Goal: Information Seeking & Learning: Learn about a topic

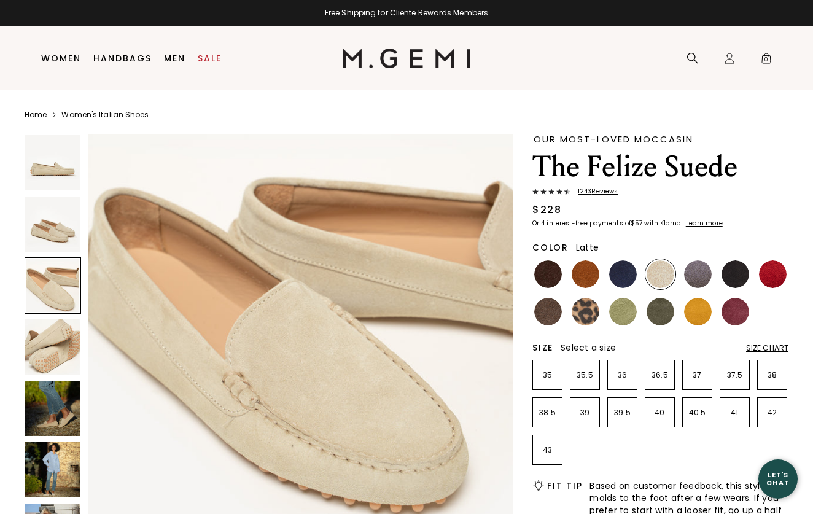
click at [36, 420] on img at bounding box center [52, 408] width 55 height 55
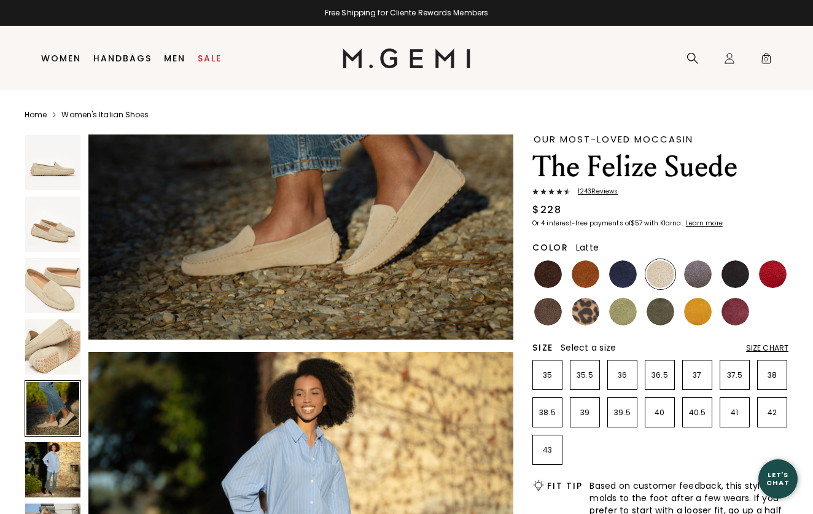
scroll to position [1997, 0]
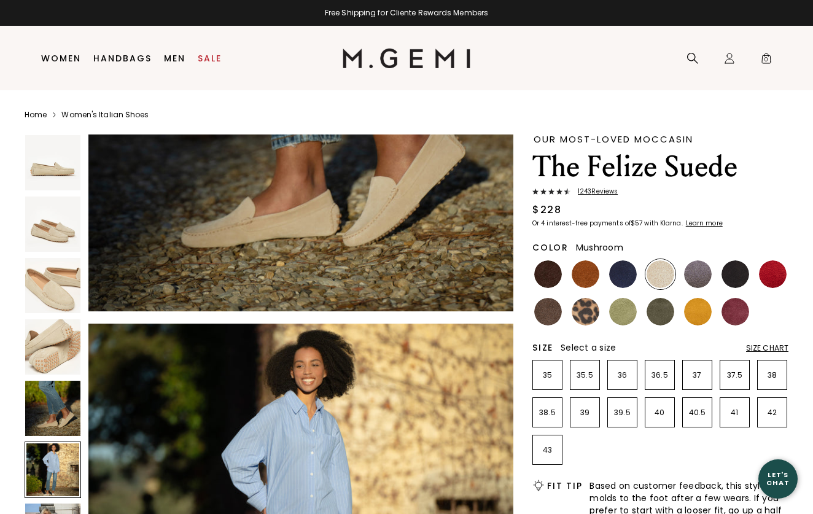
click at [542, 313] on img at bounding box center [548, 312] width 28 height 28
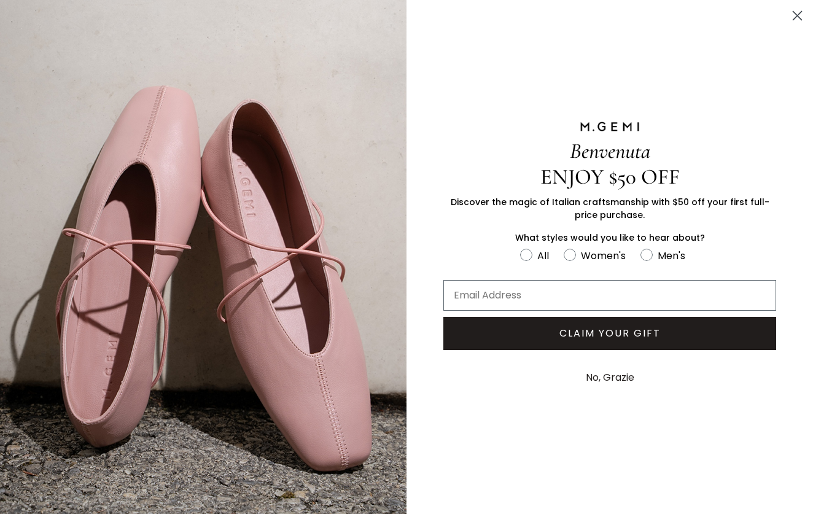
type input "jessicamarriott1@gmail.com"
click at [604, 340] on button "CLAIM YOUR GIFT" at bounding box center [609, 333] width 333 height 33
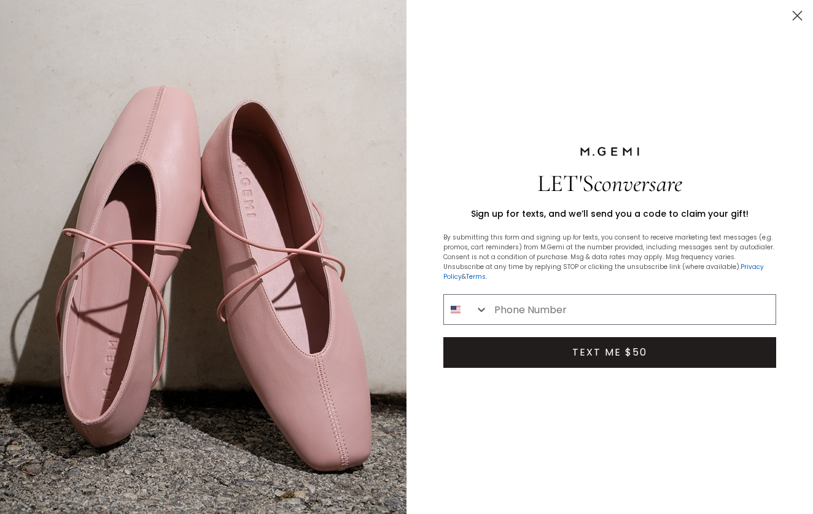
click at [797, 14] on circle "Close dialog" at bounding box center [797, 16] width 20 height 20
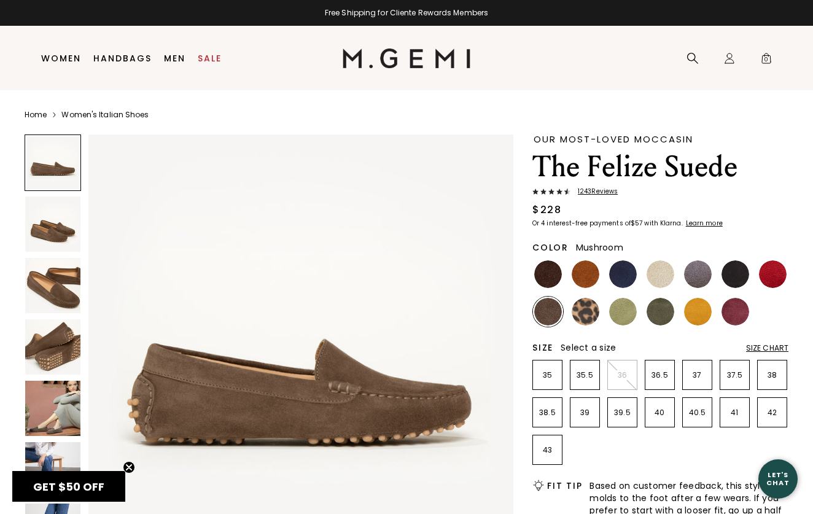
click at [48, 295] on img at bounding box center [52, 285] width 55 height 55
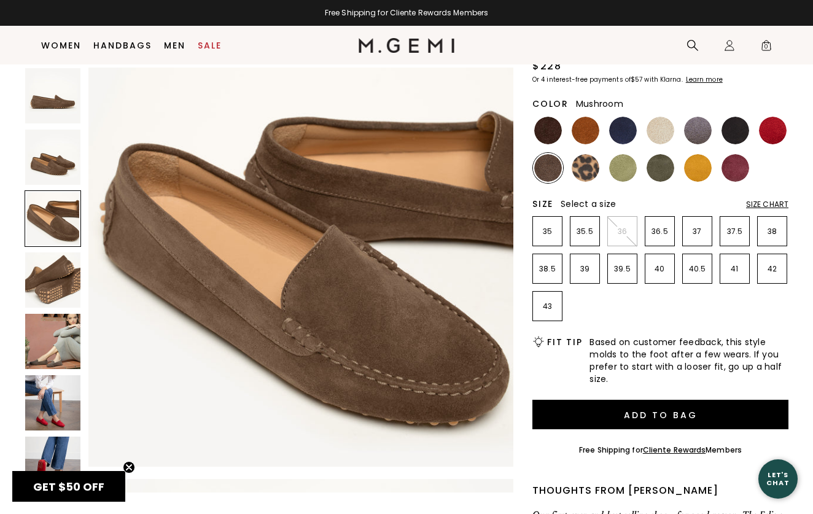
scroll to position [901, 0]
click at [662, 162] on img at bounding box center [661, 168] width 28 height 28
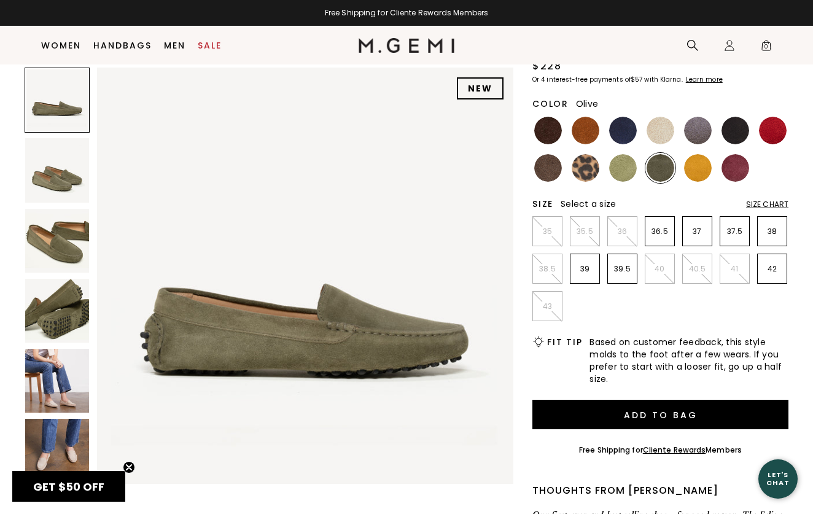
click at [32, 246] on img at bounding box center [57, 241] width 64 height 64
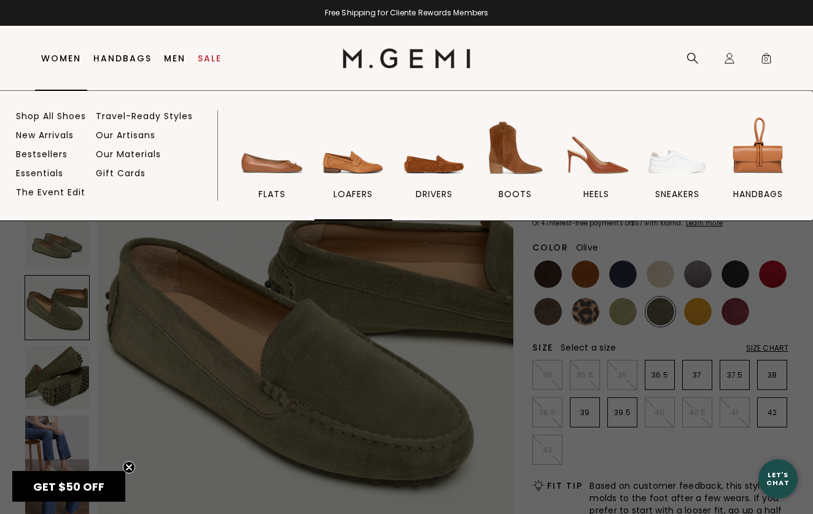
click at [348, 165] on img at bounding box center [353, 148] width 69 height 69
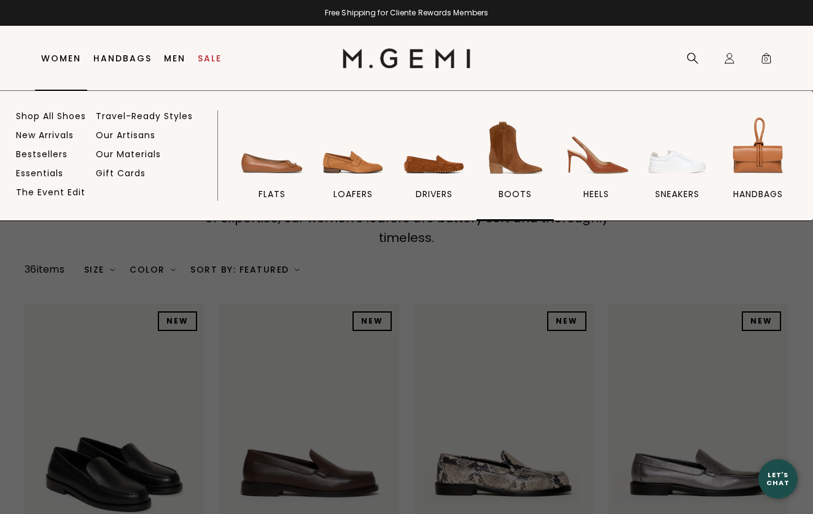
click at [509, 142] on img at bounding box center [515, 148] width 69 height 69
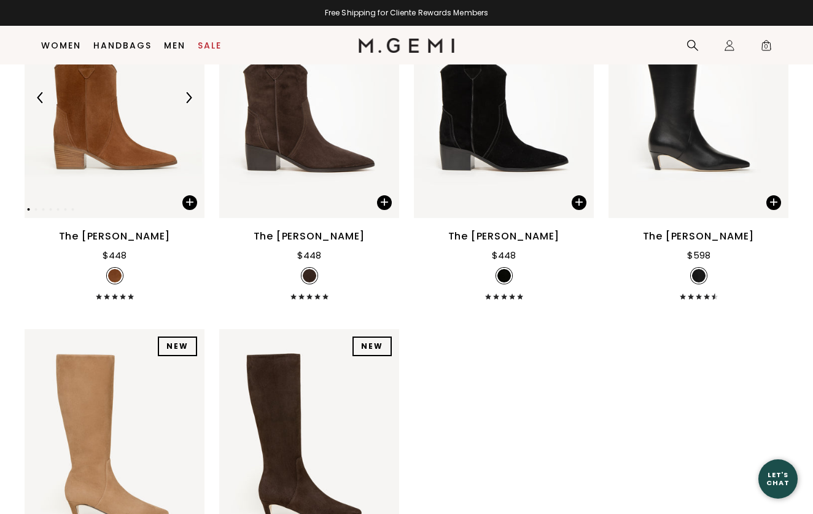
scroll to position [1301, 0]
click at [190, 103] on img at bounding box center [188, 97] width 11 height 11
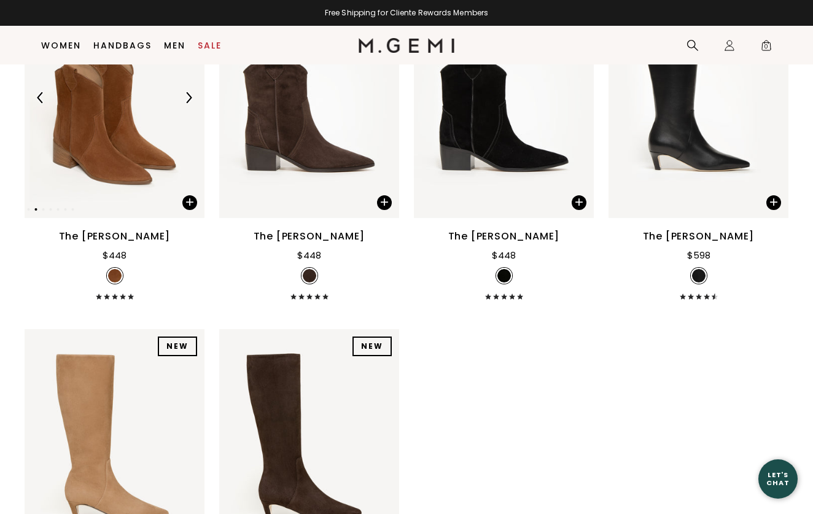
click at [190, 103] on img at bounding box center [188, 97] width 11 height 11
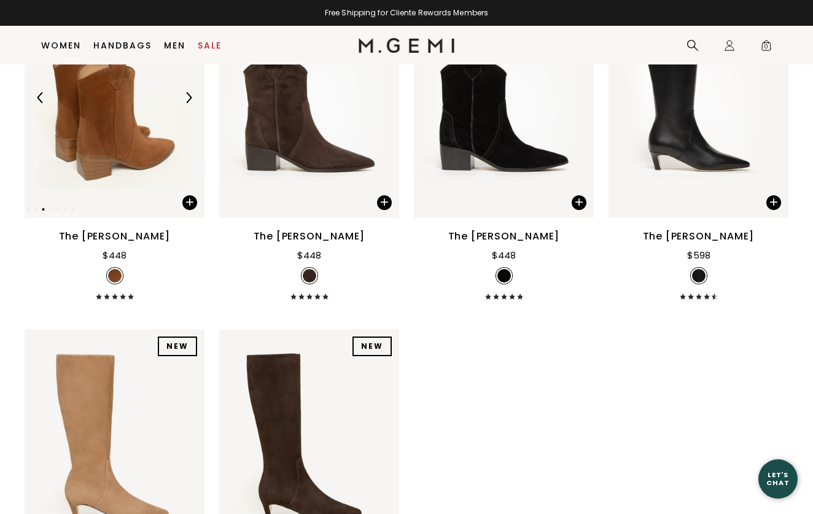
click at [190, 103] on img at bounding box center [188, 97] width 11 height 11
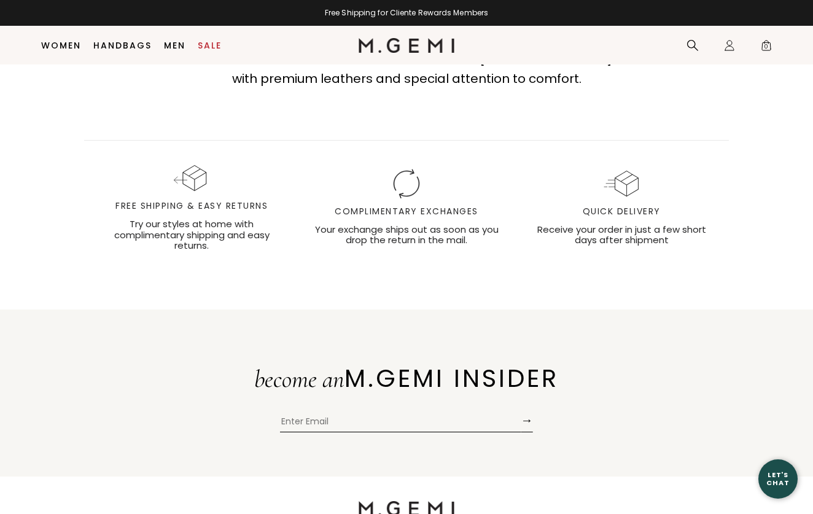
scroll to position [1949, 0]
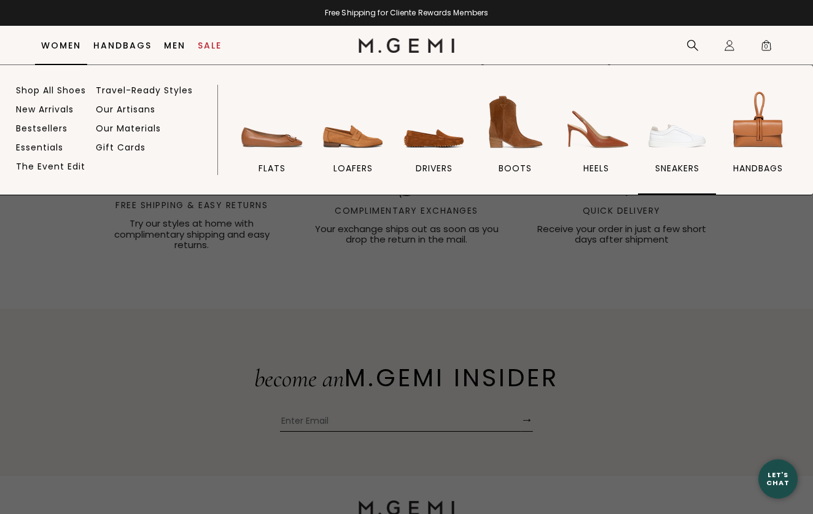
click at [673, 135] on img at bounding box center [677, 122] width 69 height 69
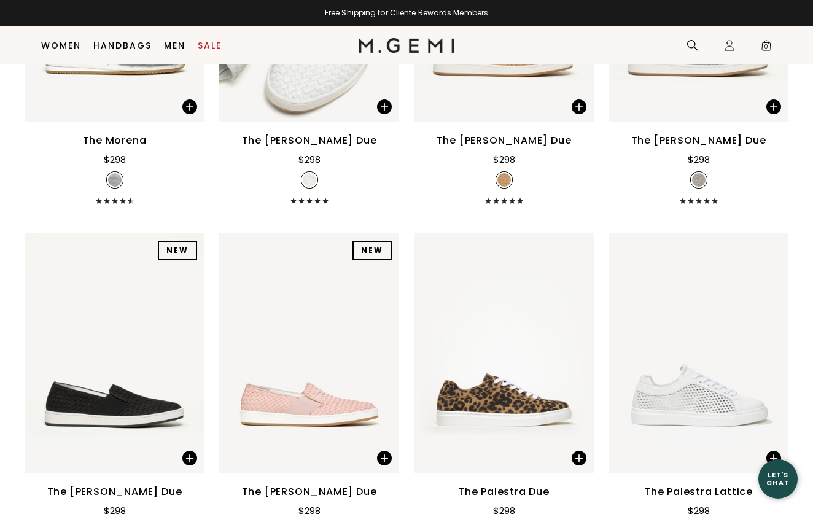
scroll to position [706, 0]
click at [493, 116] on img at bounding box center [504, 3] width 180 height 240
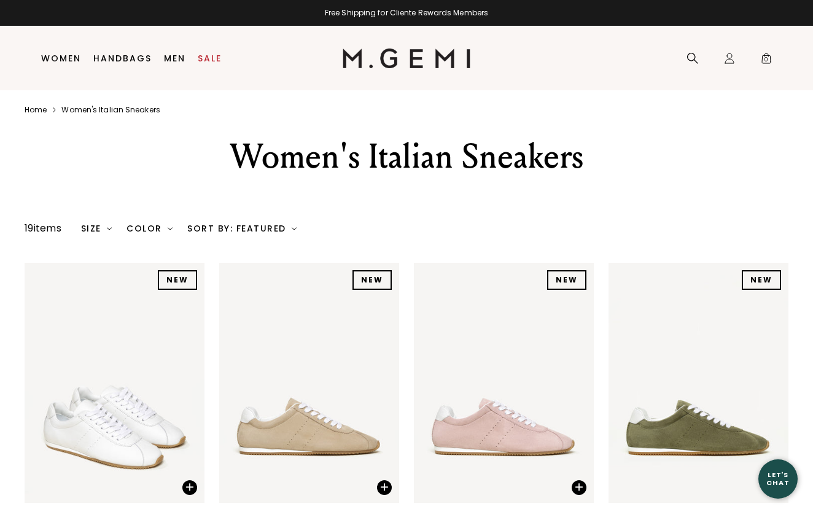
scroll to position [0, 0]
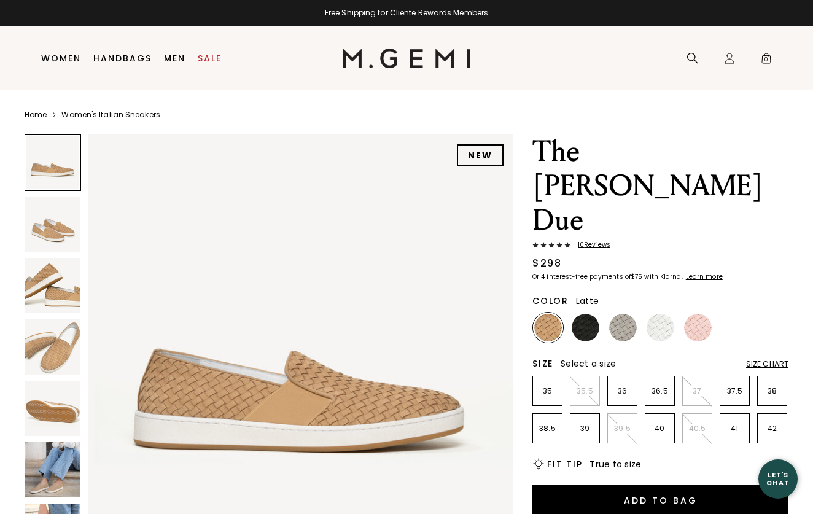
click at [61, 475] on img at bounding box center [52, 469] width 55 height 55
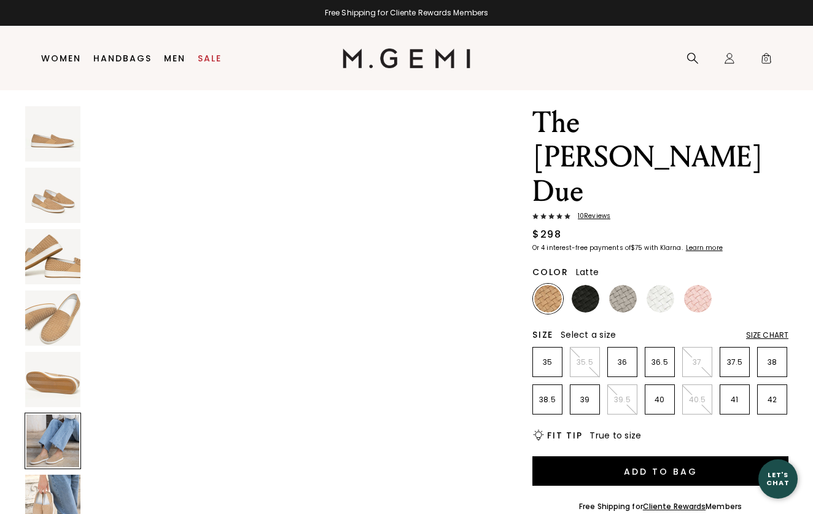
scroll to position [29, 0]
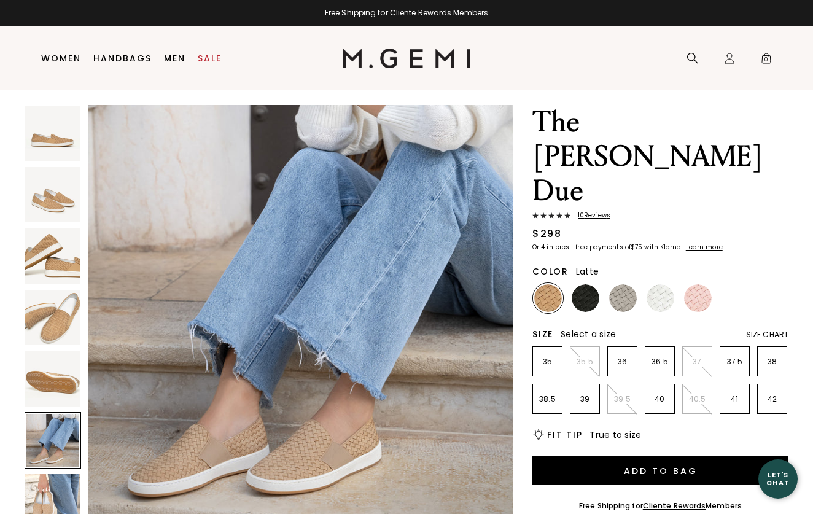
click at [67, 376] on img at bounding box center [52, 378] width 55 height 55
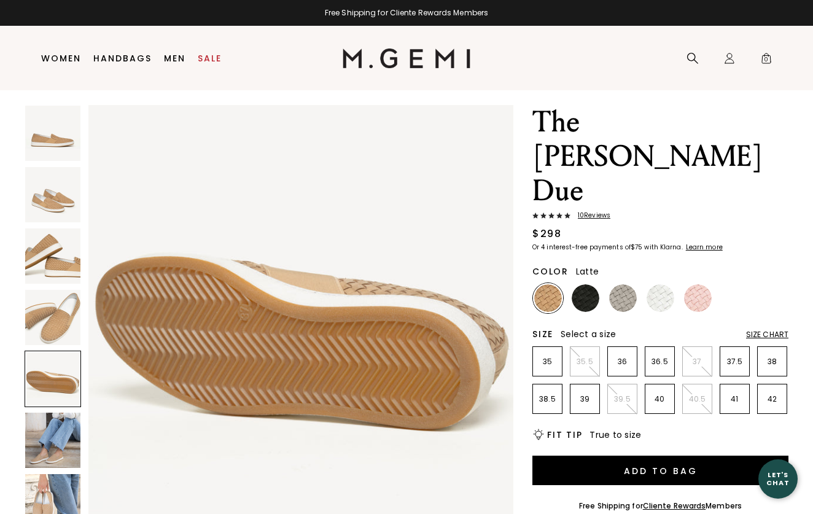
click at [52, 314] on img at bounding box center [52, 317] width 55 height 55
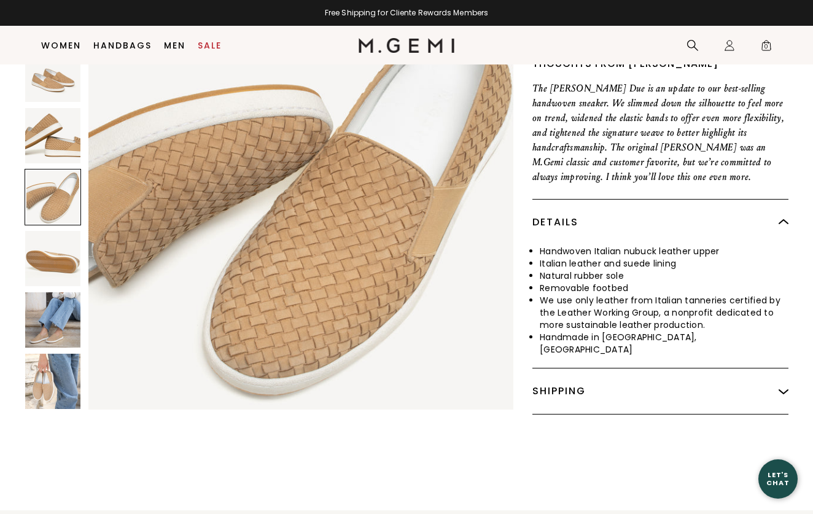
scroll to position [491, 0]
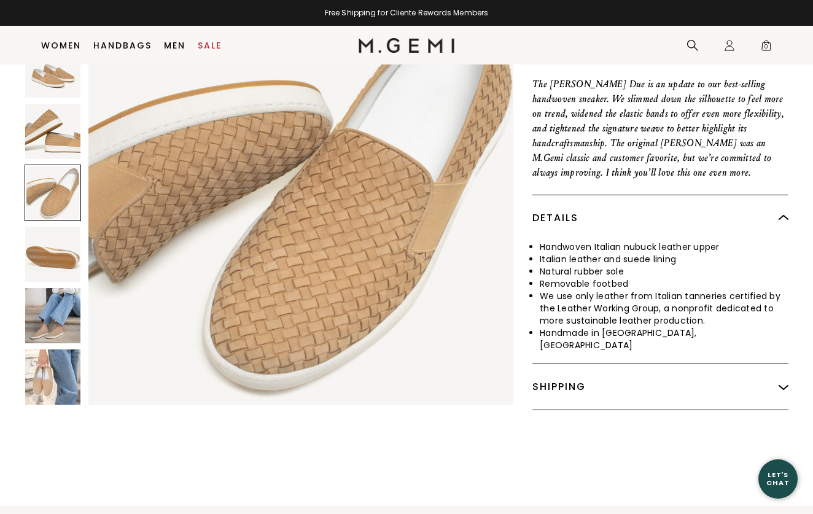
click at [57, 349] on img at bounding box center [52, 376] width 55 height 55
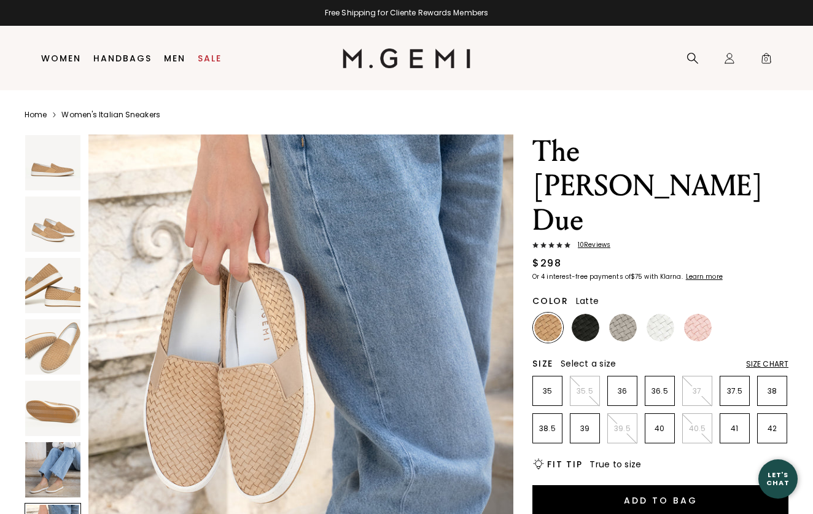
scroll to position [0, 0]
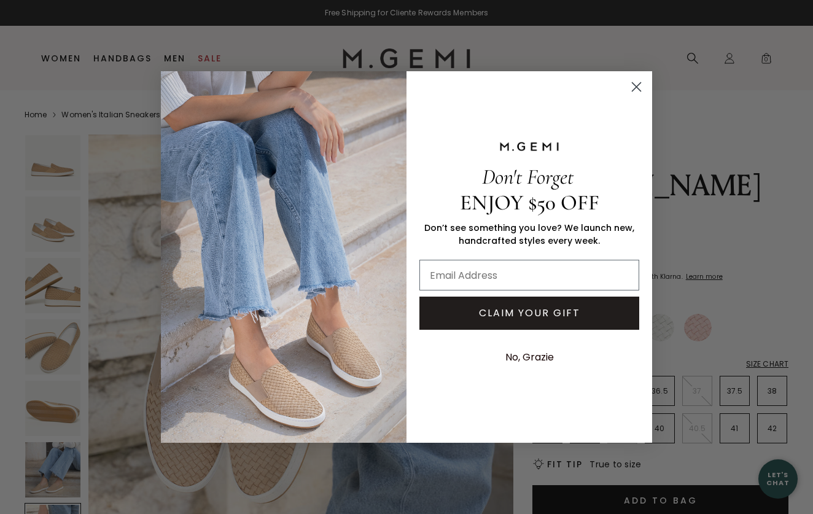
click at [637, 85] on circle "Close dialog" at bounding box center [636, 87] width 20 height 20
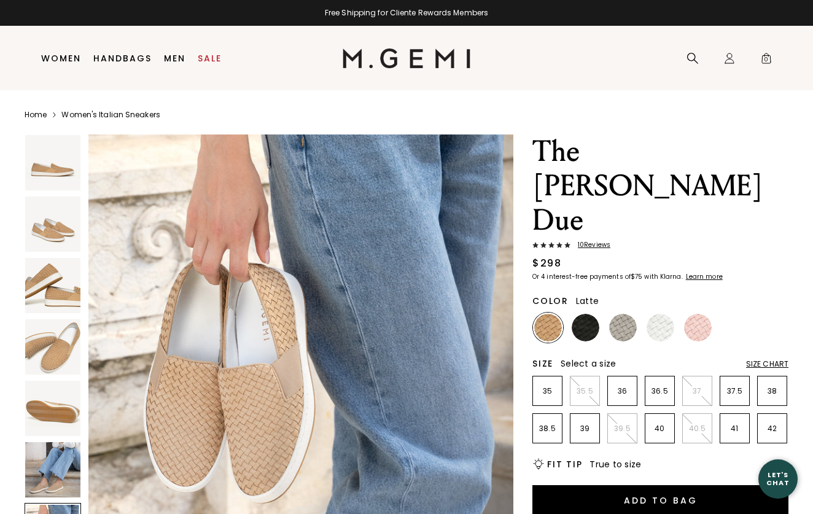
click at [584, 241] on span "10 Review s" at bounding box center [591, 244] width 40 height 7
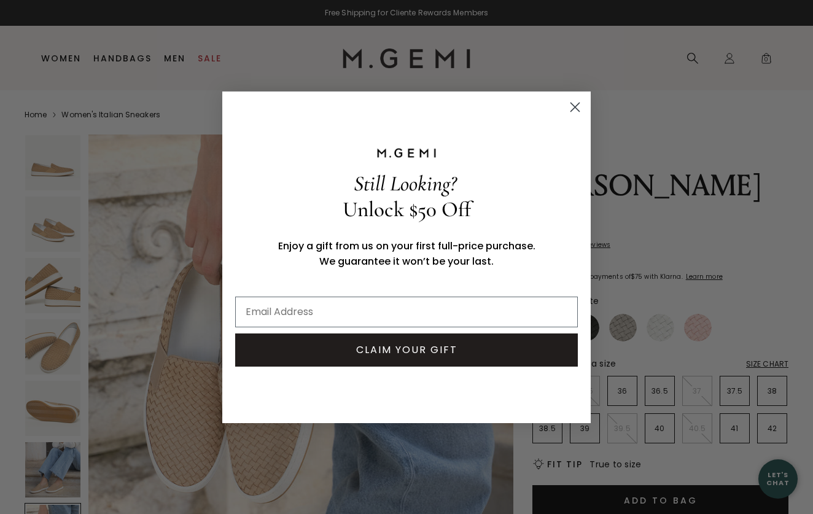
click at [575, 108] on circle "Close dialog" at bounding box center [575, 106] width 20 height 20
